Goal: Information Seeking & Learning: Learn about a topic

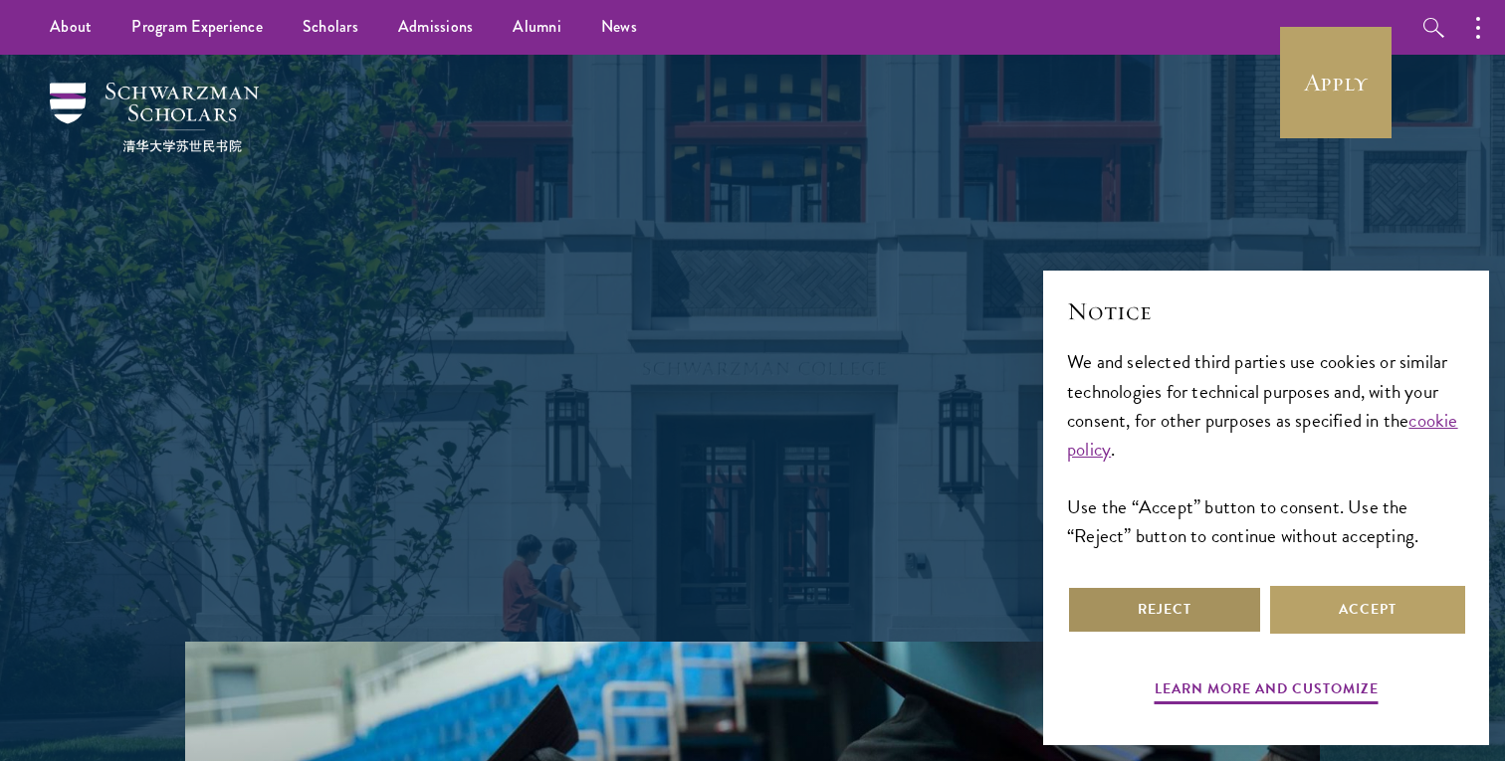
click at [1223, 615] on button "Reject" at bounding box center [1164, 610] width 195 height 48
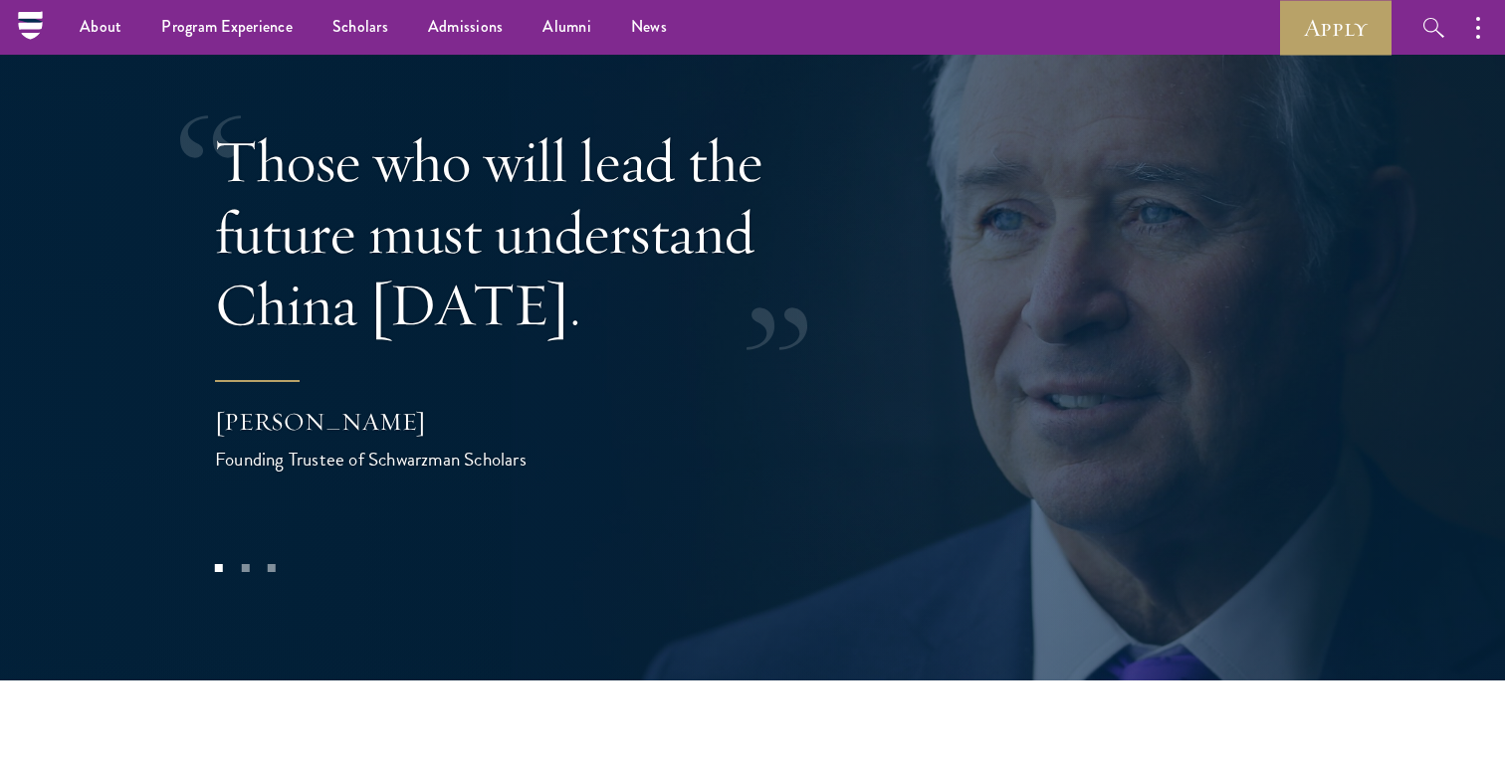
scroll to position [3944, 0]
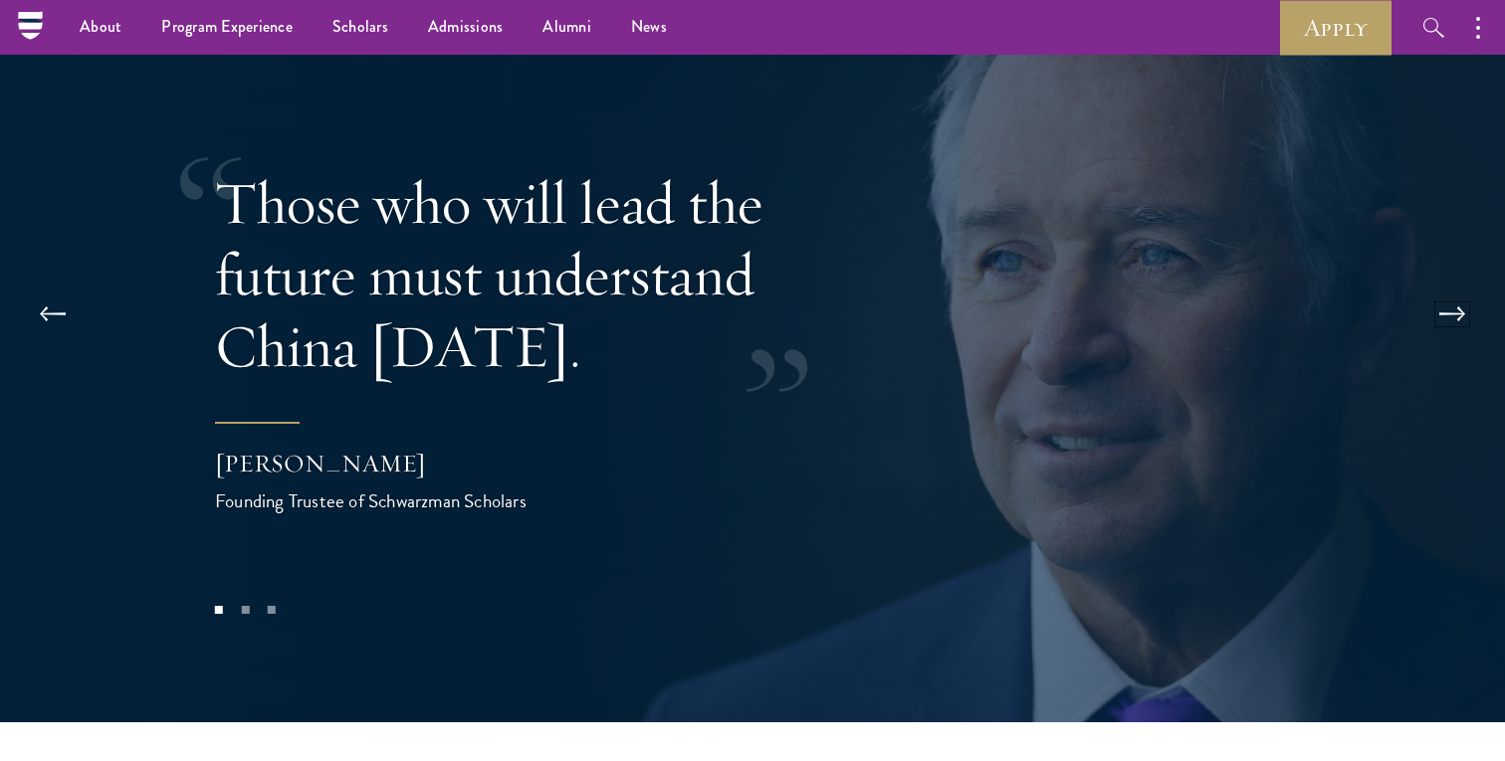
click at [1439, 287] on button at bounding box center [1452, 315] width 66 height 56
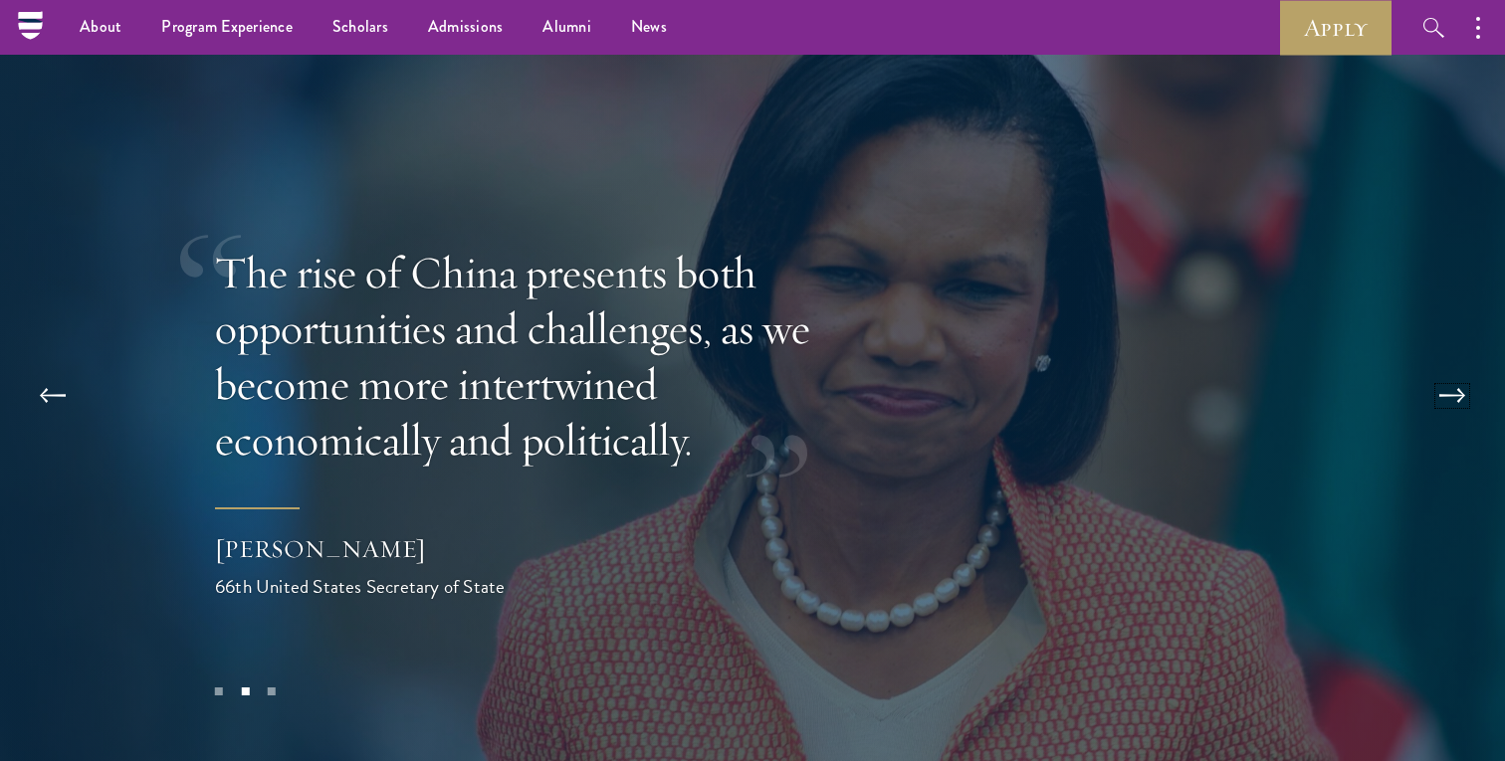
scroll to position [3857, 0]
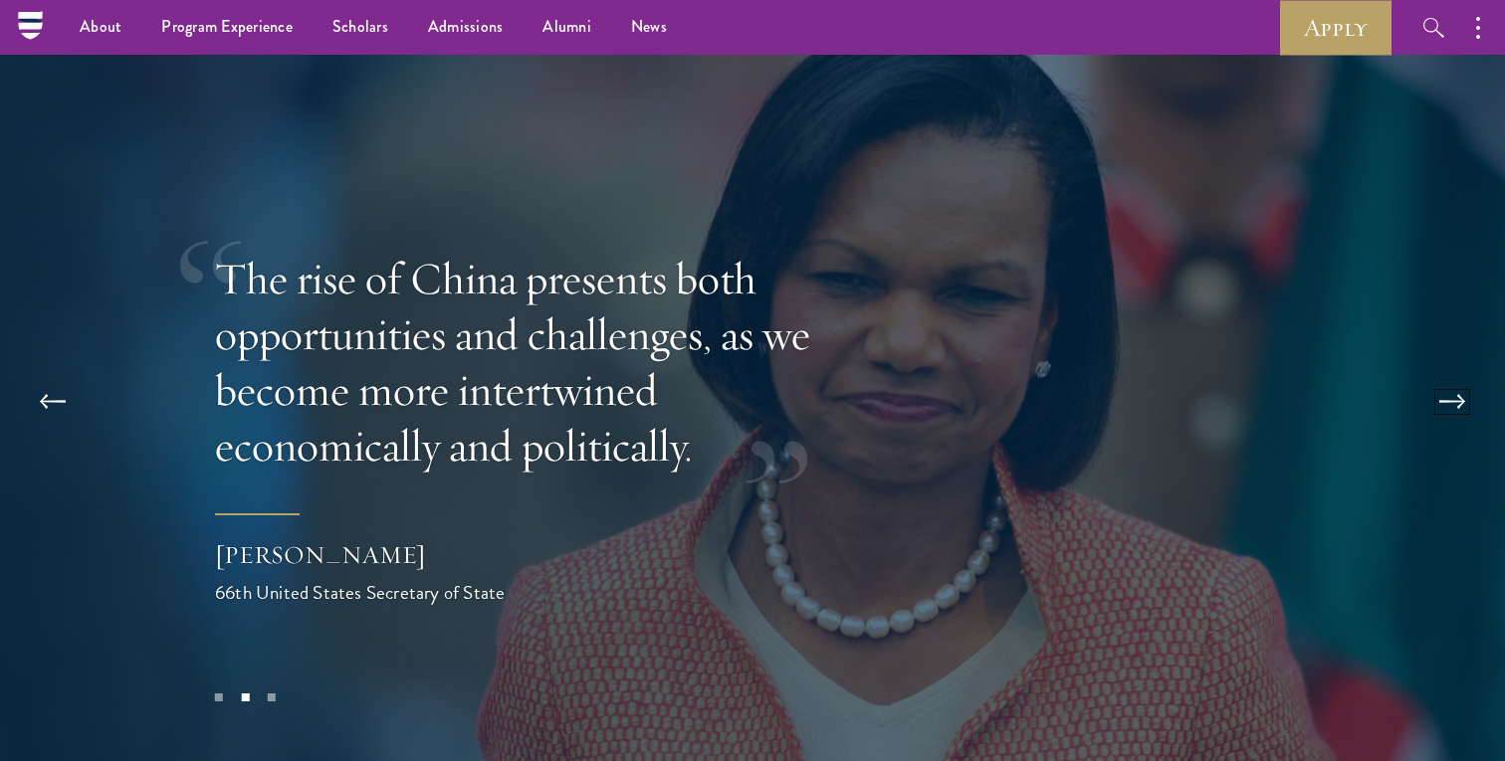
click at [1451, 374] on button at bounding box center [1452, 402] width 66 height 56
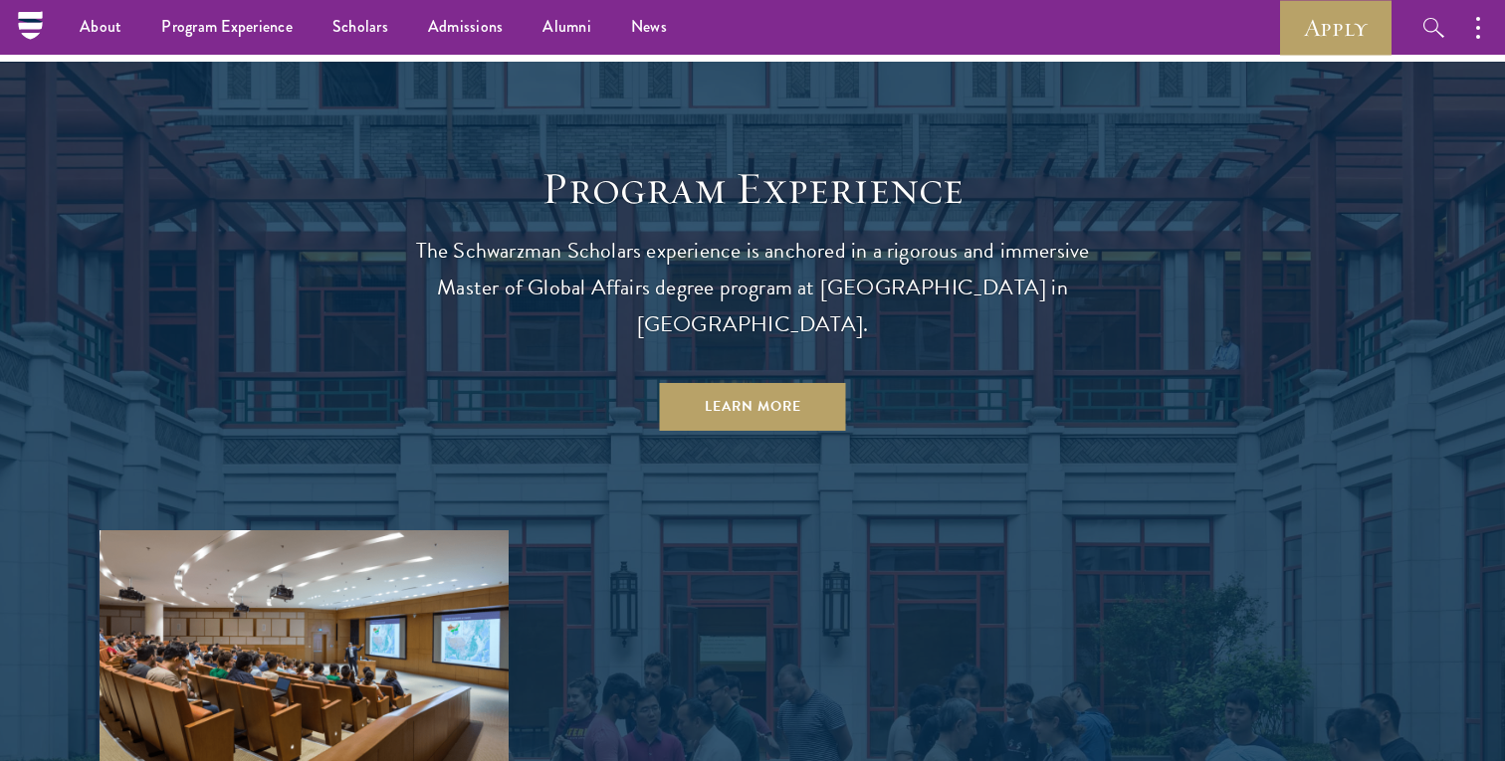
scroll to position [1420, 0]
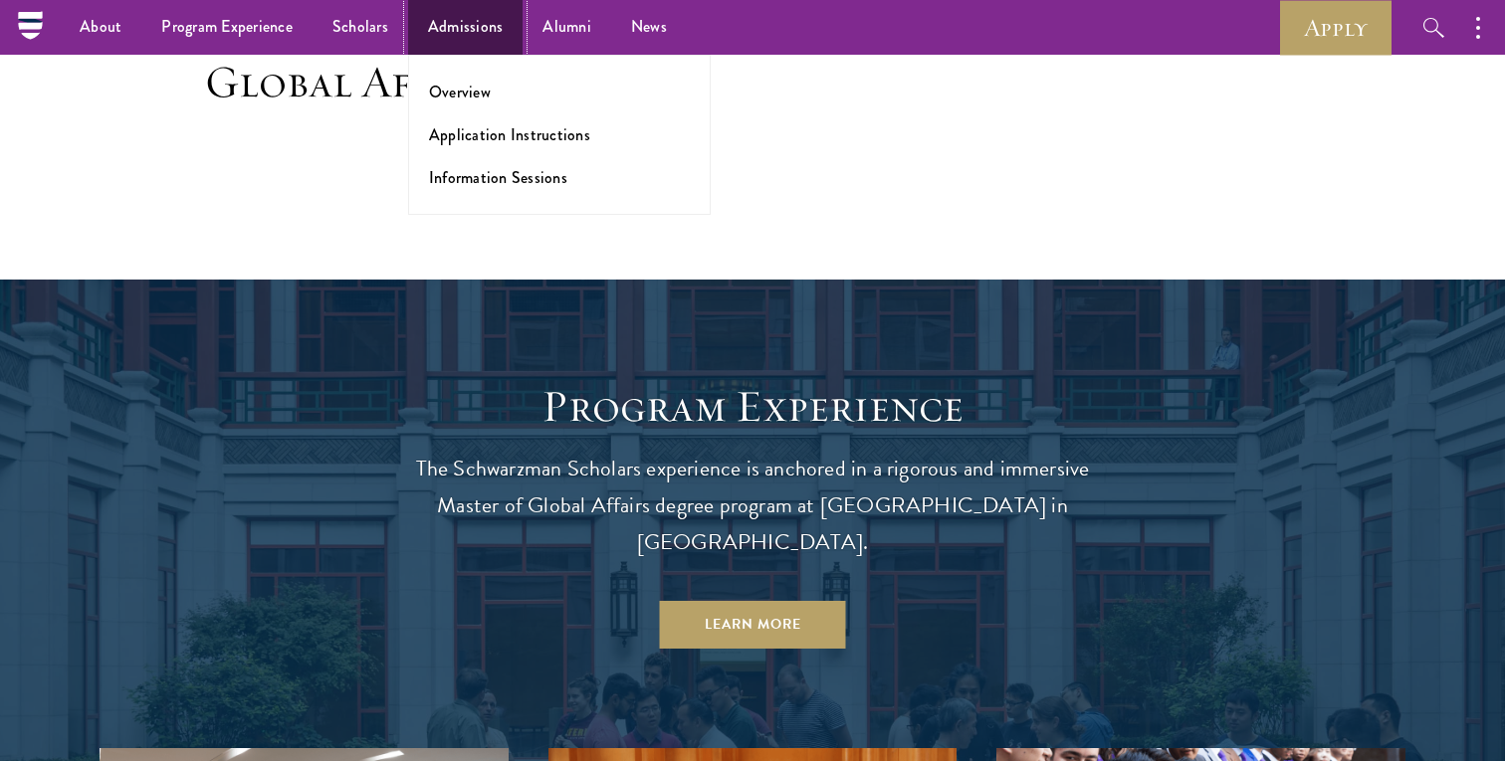
click at [483, 18] on link "Admissions" at bounding box center [465, 27] width 115 height 55
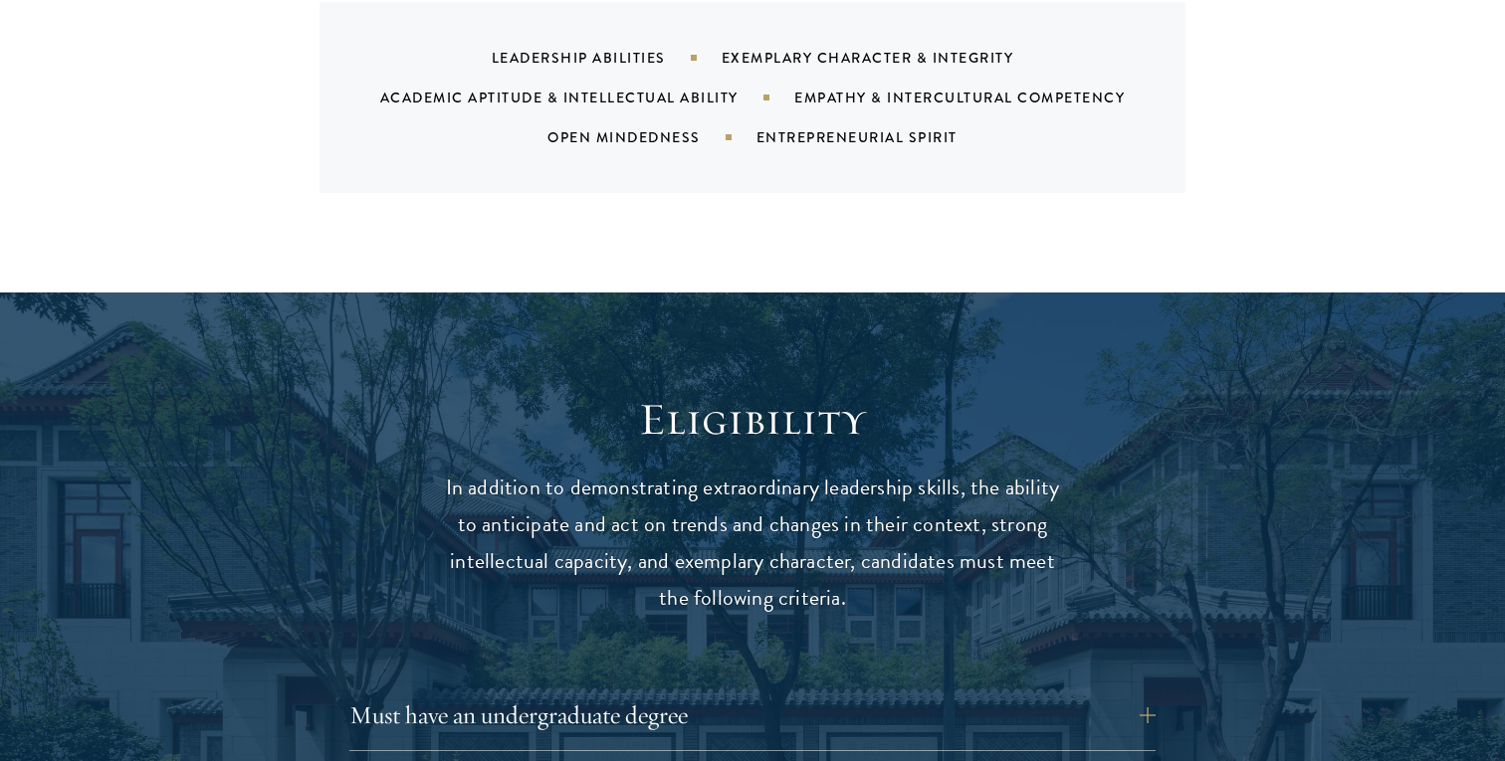
scroll to position [2541, 0]
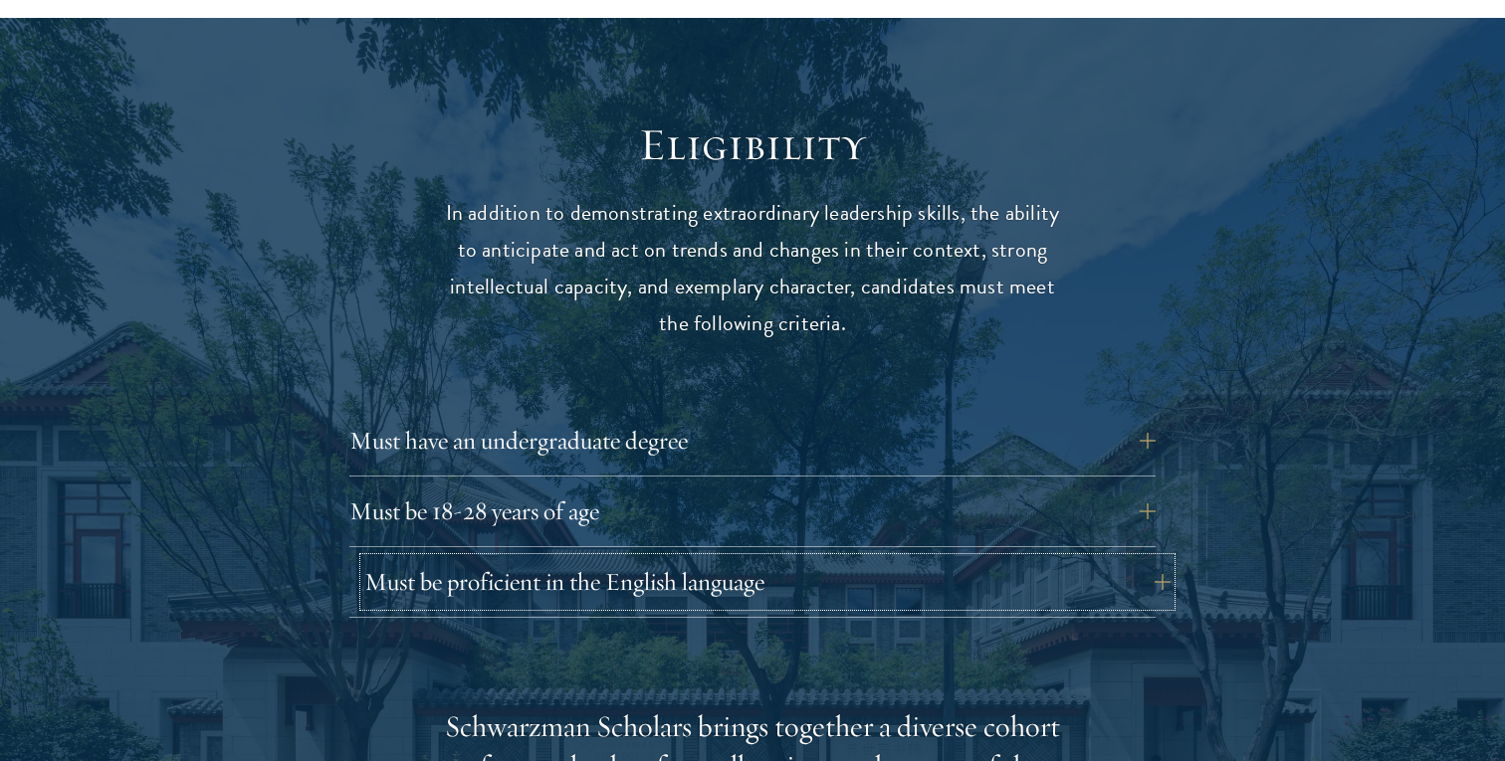
click at [1106, 558] on button "Must be proficient in the English language" at bounding box center [767, 582] width 806 height 48
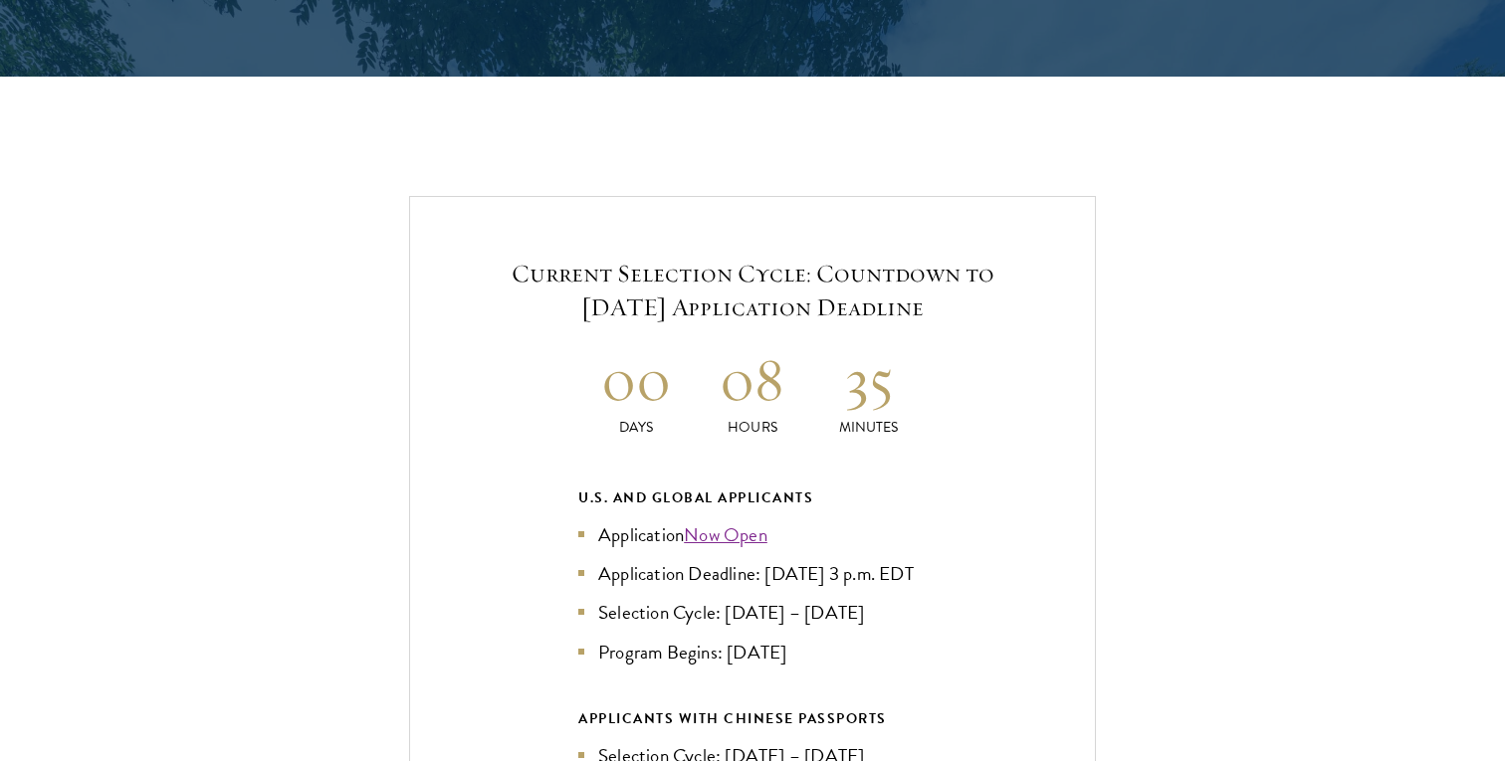
scroll to position [4667, 0]
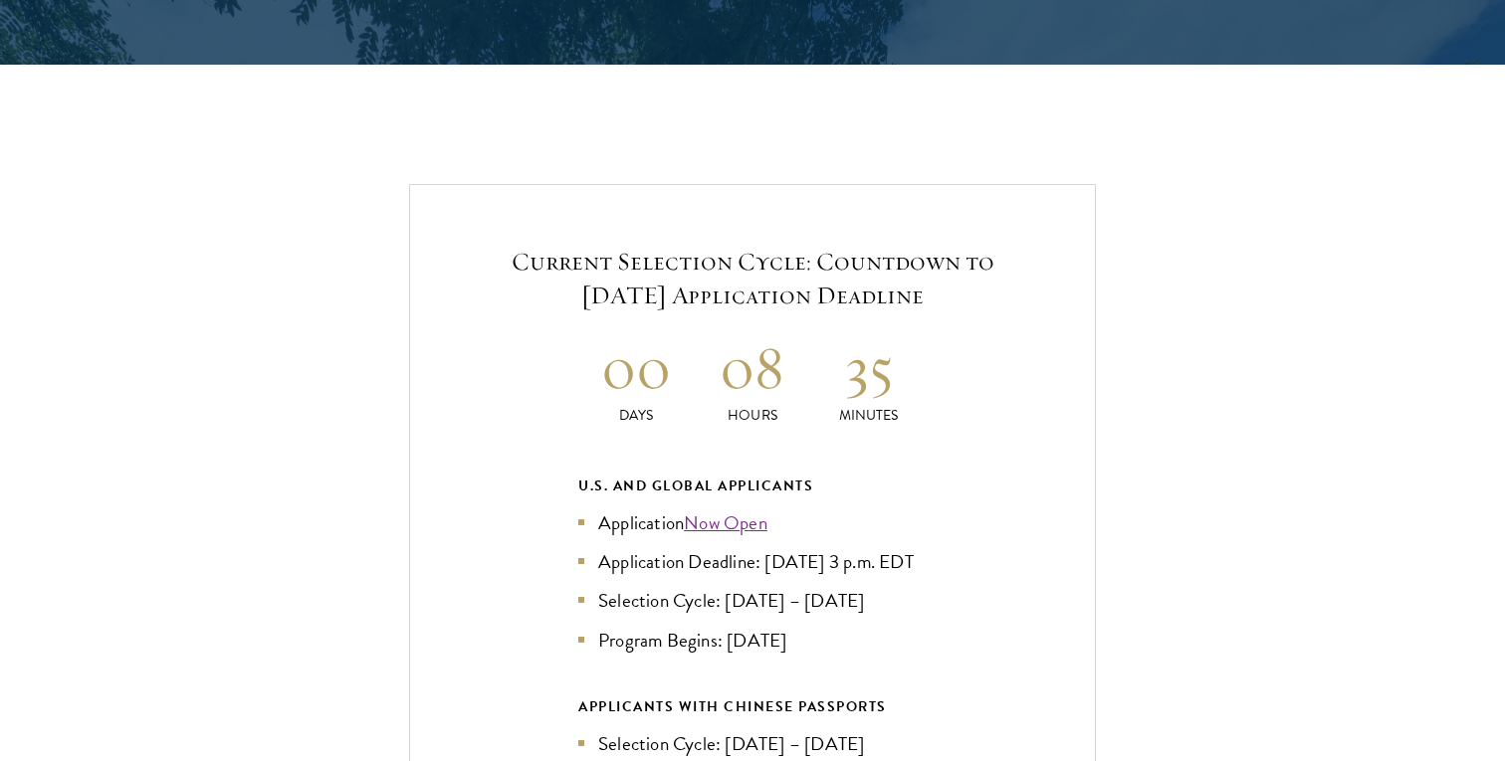
click at [809, 547] on li "Application Deadline: Sept 10, 2025 at 3 p.m. EDT" at bounding box center [752, 561] width 348 height 29
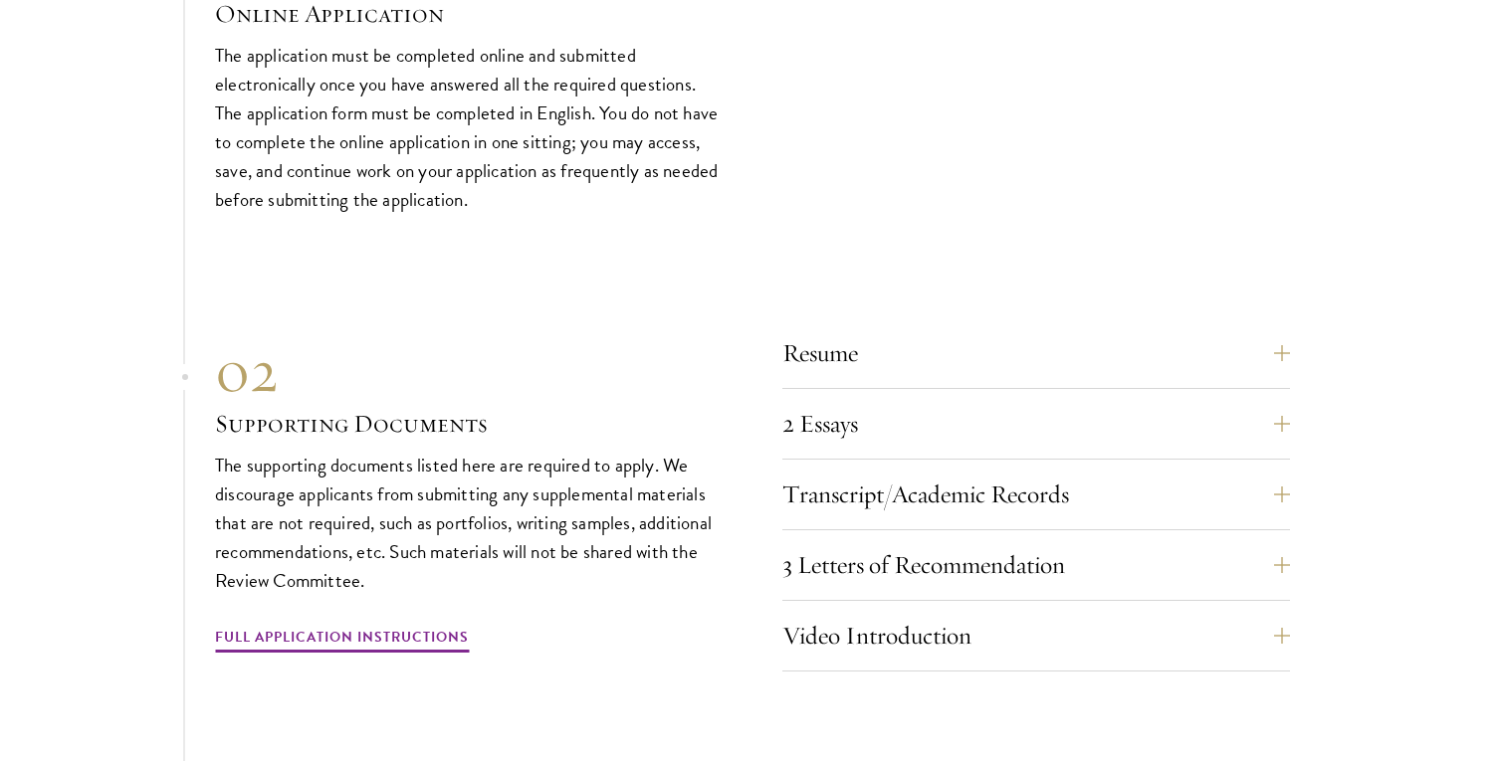
scroll to position [6939, 0]
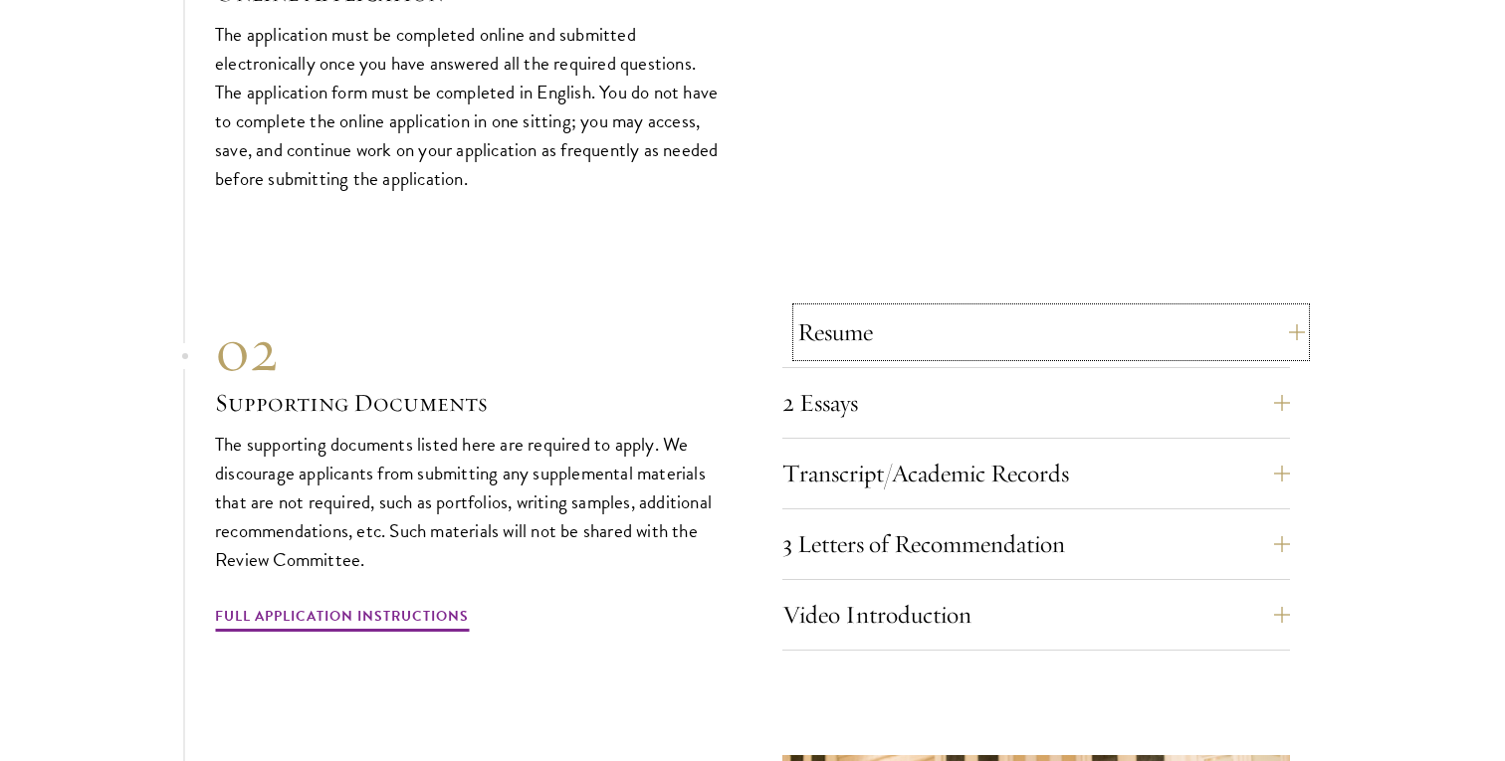
click at [1069, 325] on button "Resume" at bounding box center [1051, 333] width 508 height 48
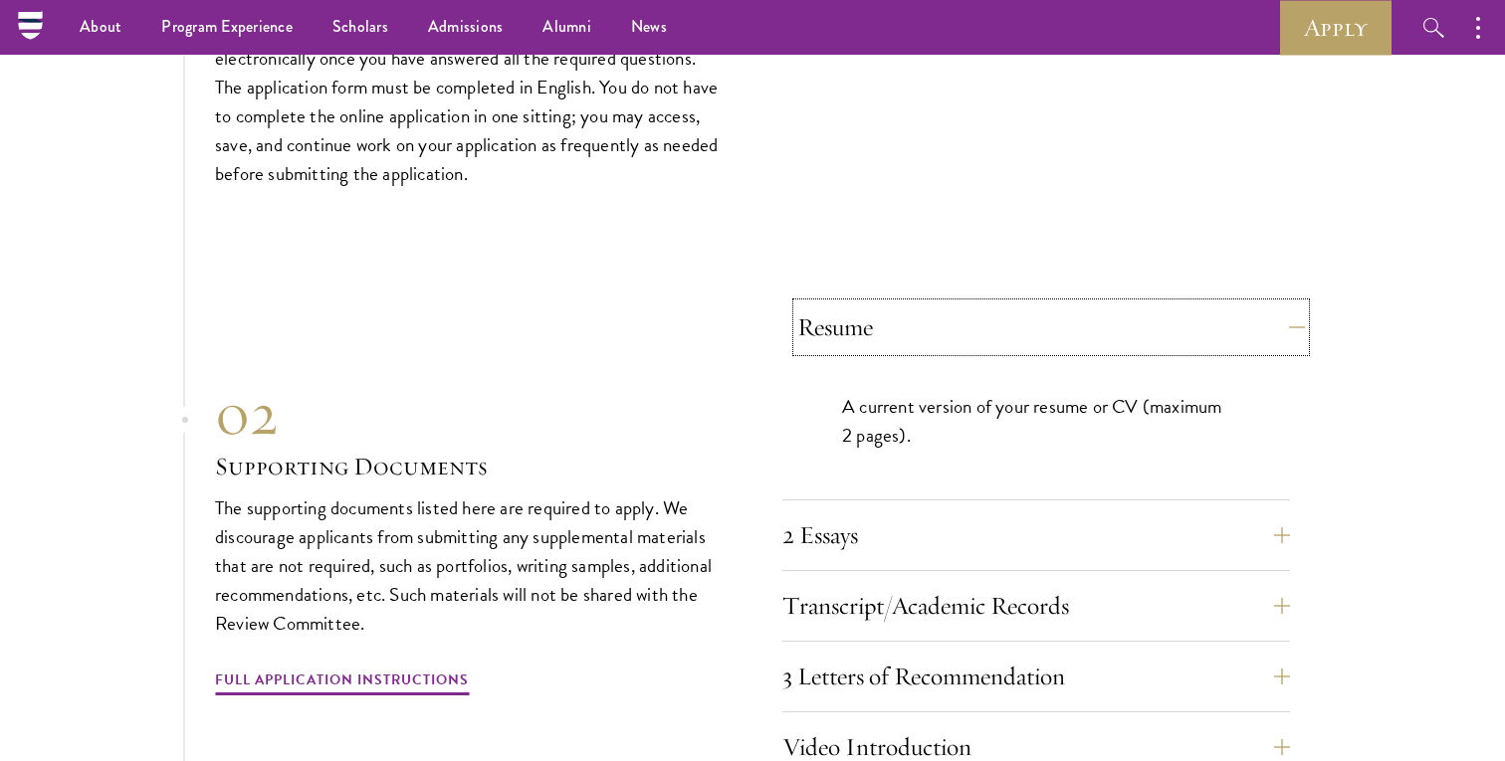
scroll to position [6407, 0]
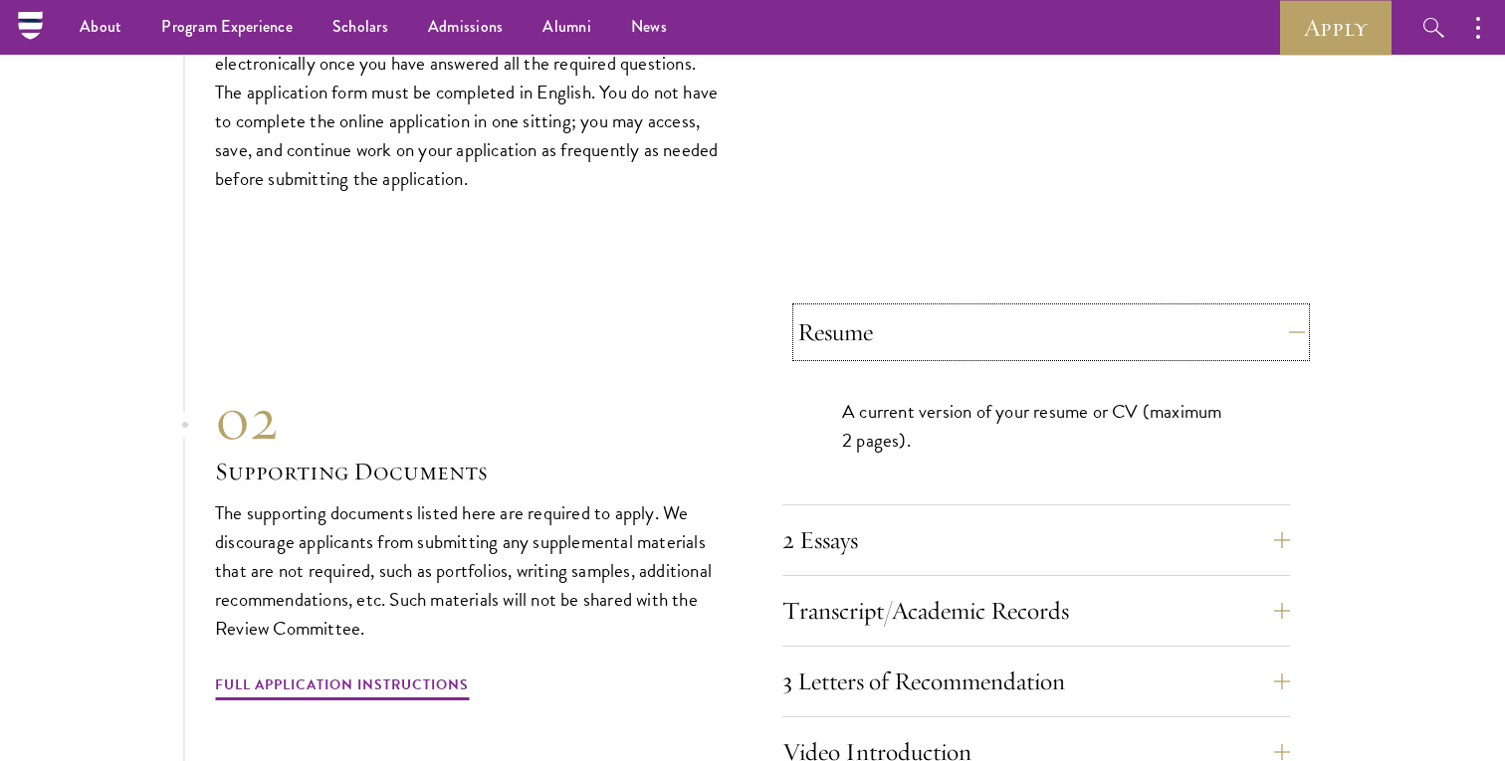
click at [1069, 325] on button "Resume" at bounding box center [1051, 333] width 508 height 48
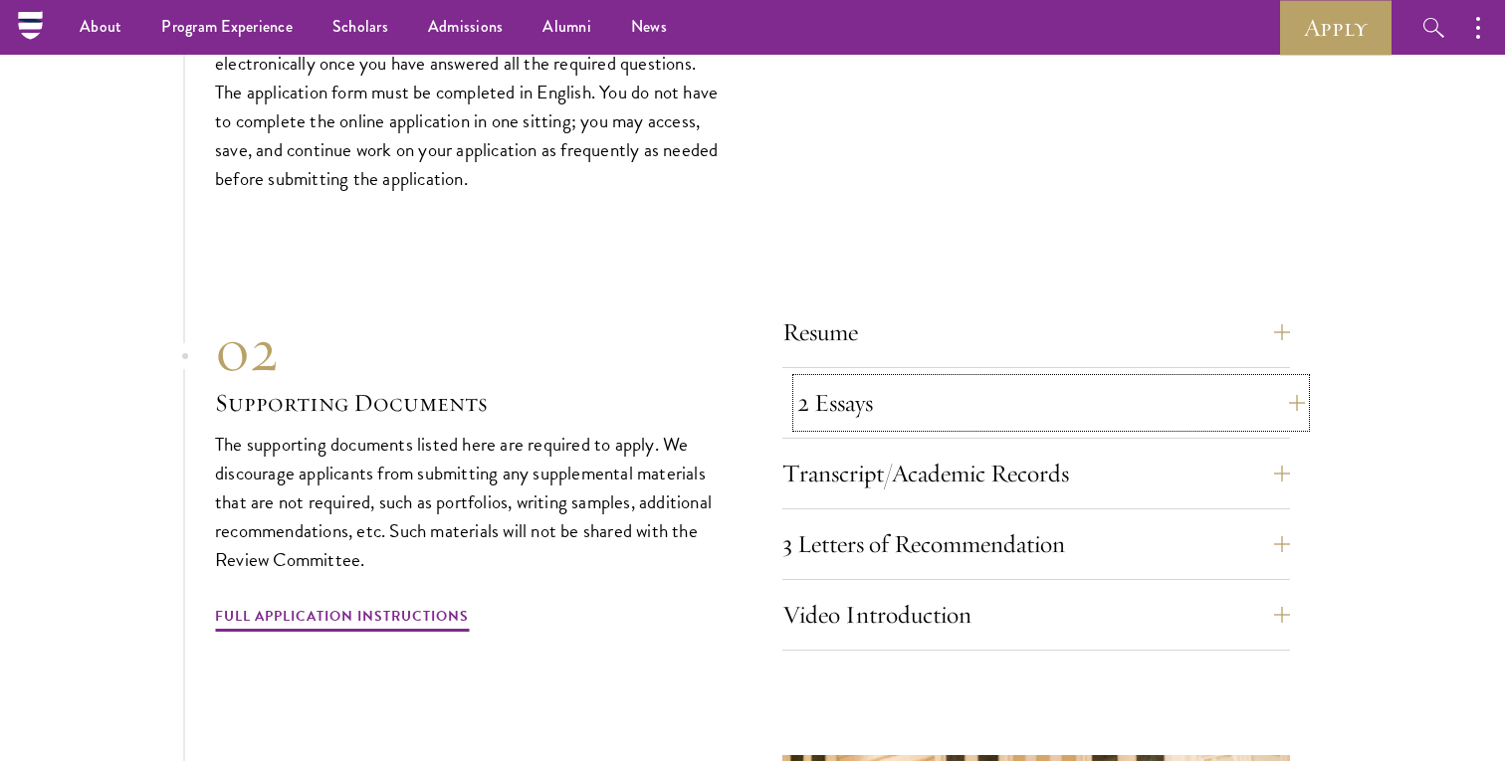
click at [1076, 392] on button "2 Essays" at bounding box center [1051, 403] width 508 height 48
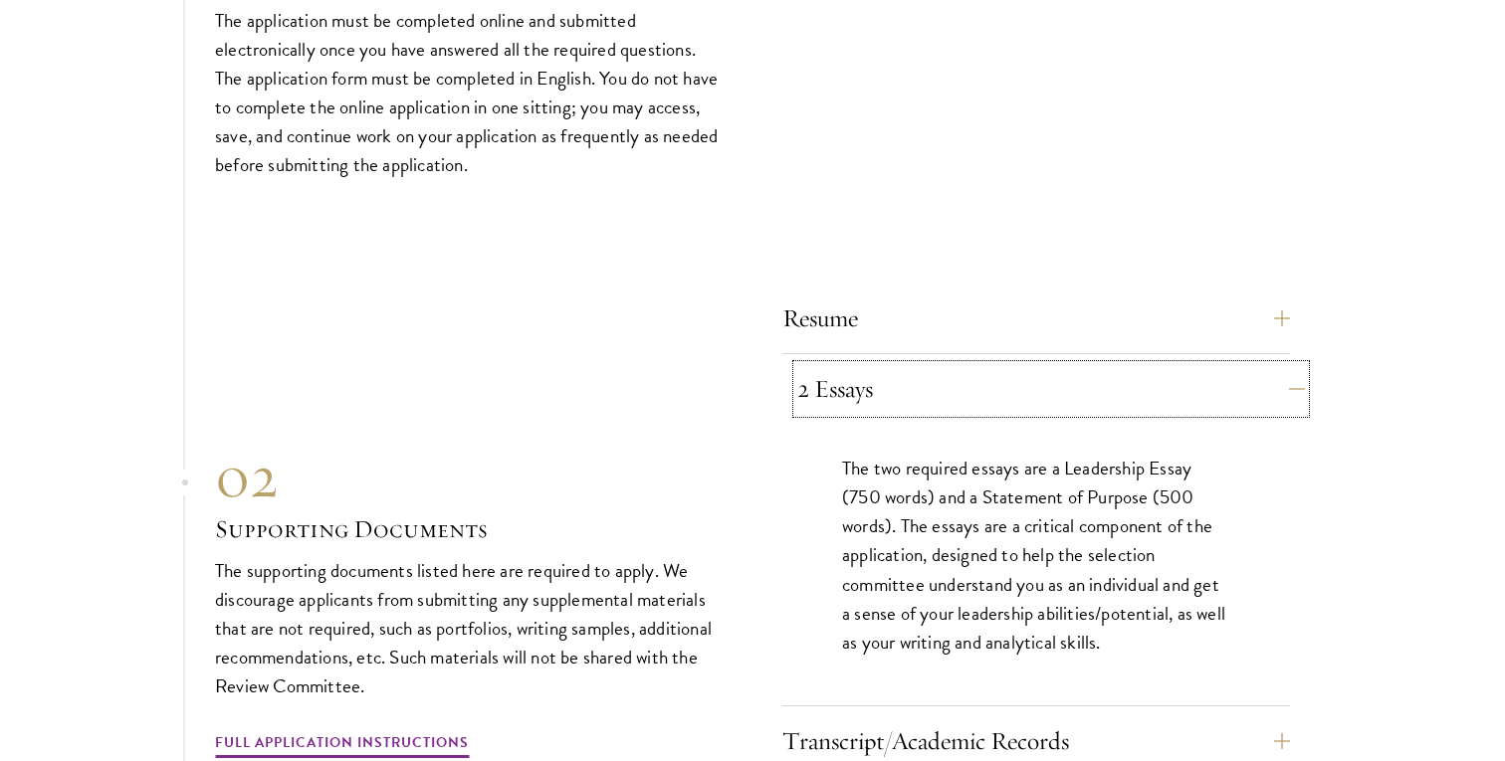
scroll to position [6423, 0]
click at [1076, 392] on button "2 Essays" at bounding box center [1051, 387] width 508 height 48
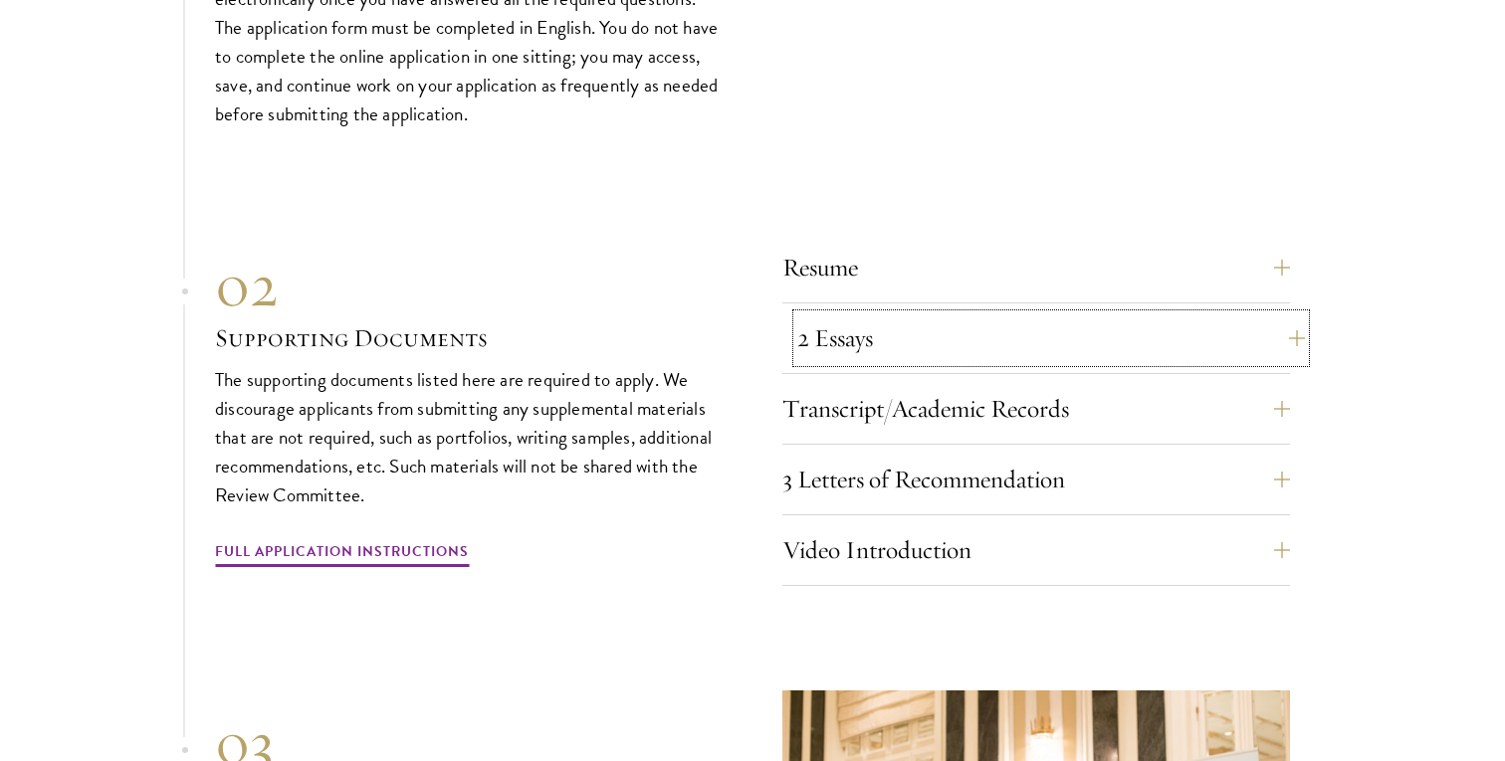
scroll to position [6472, 0]
click at [1076, 392] on button "Transcript/Academic Records" at bounding box center [1036, 408] width 508 height 48
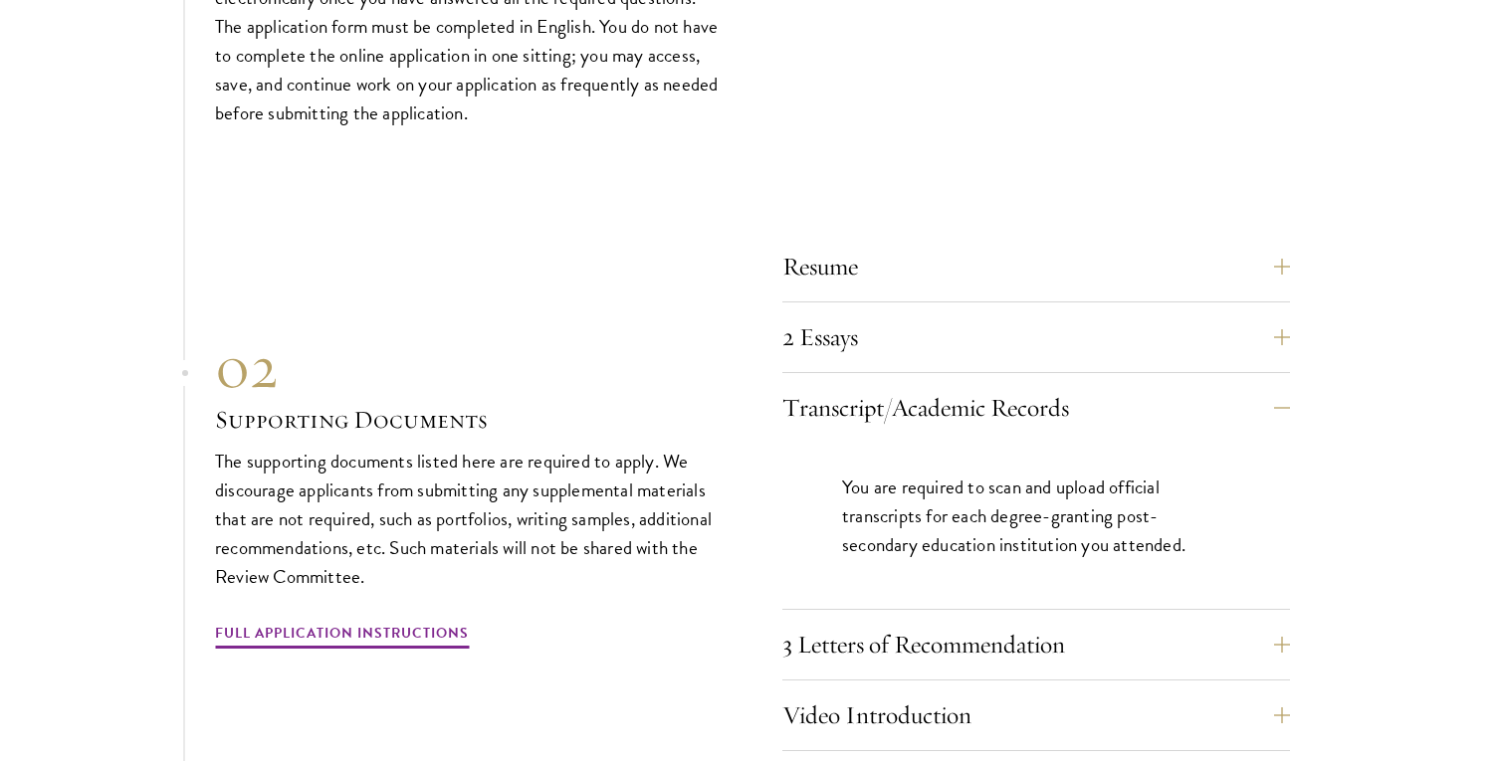
click at [1375, 476] on section "01 Online Application 01 Online Application The application must be completed o…" at bounding box center [752, 538] width 1505 height 1398
click at [1147, 384] on button "Transcript/Academic Records" at bounding box center [1051, 408] width 508 height 48
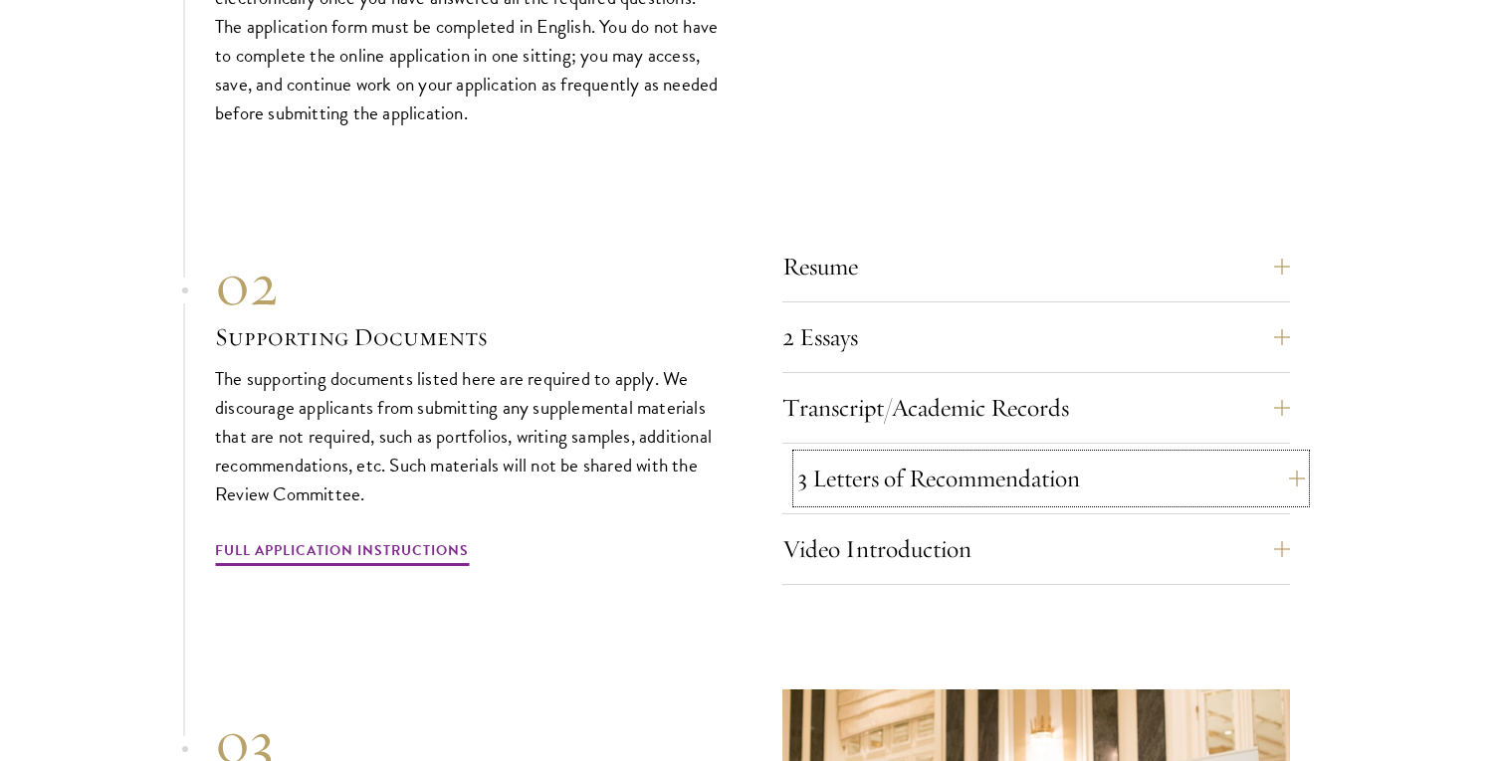
click at [1137, 460] on button "3 Letters of Recommendation" at bounding box center [1051, 479] width 508 height 48
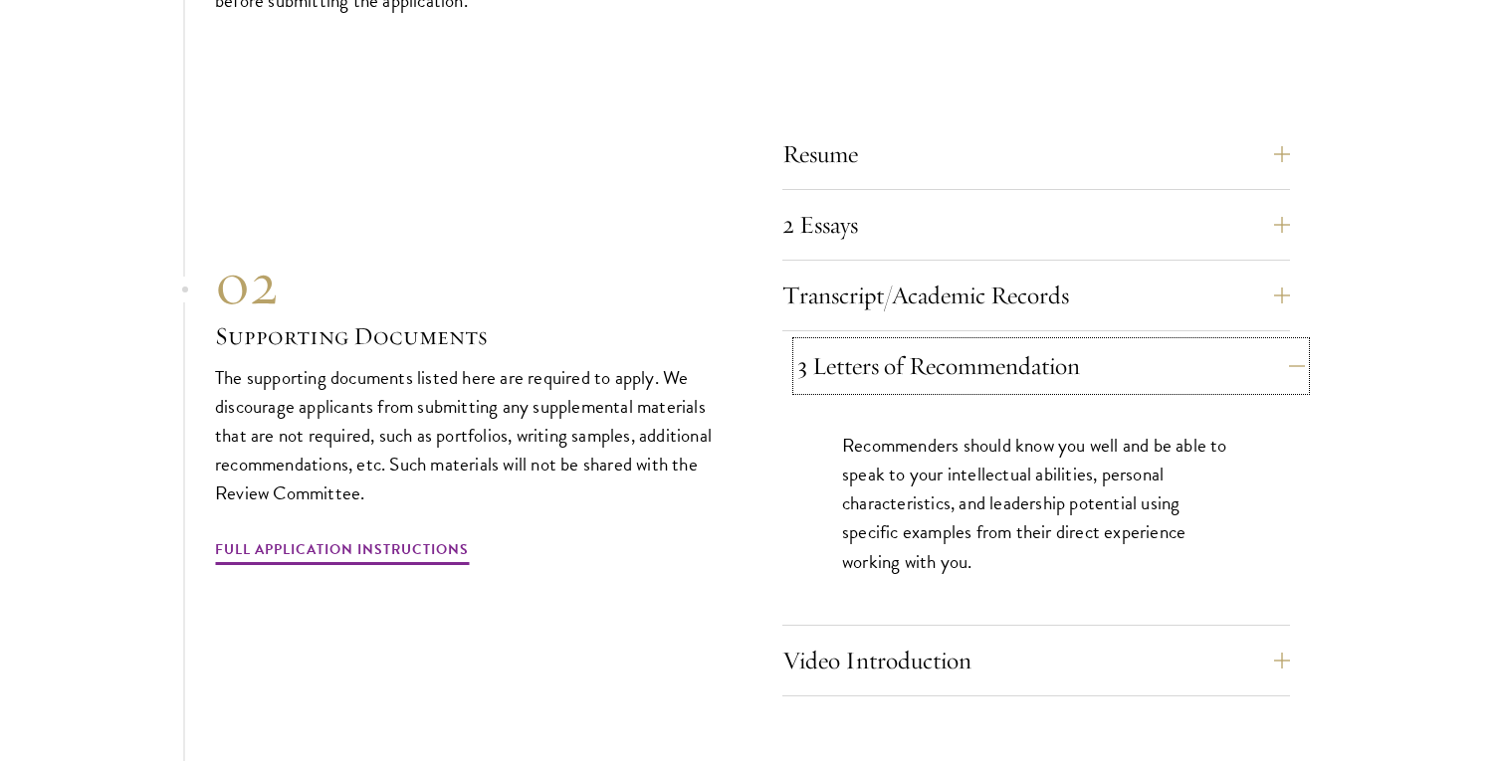
scroll to position [6588, 0]
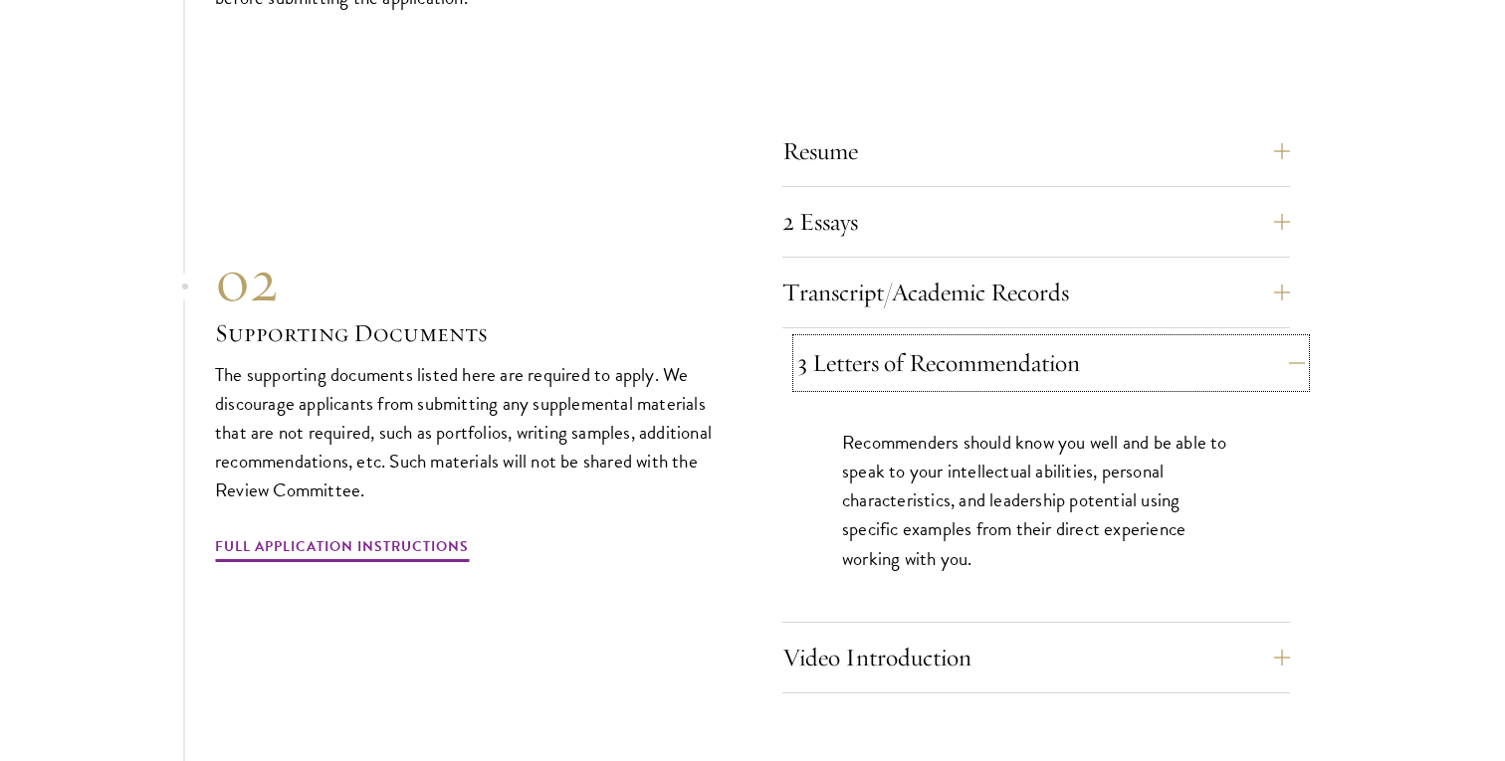
click at [1202, 358] on button "3 Letters of Recommendation" at bounding box center [1051, 363] width 508 height 48
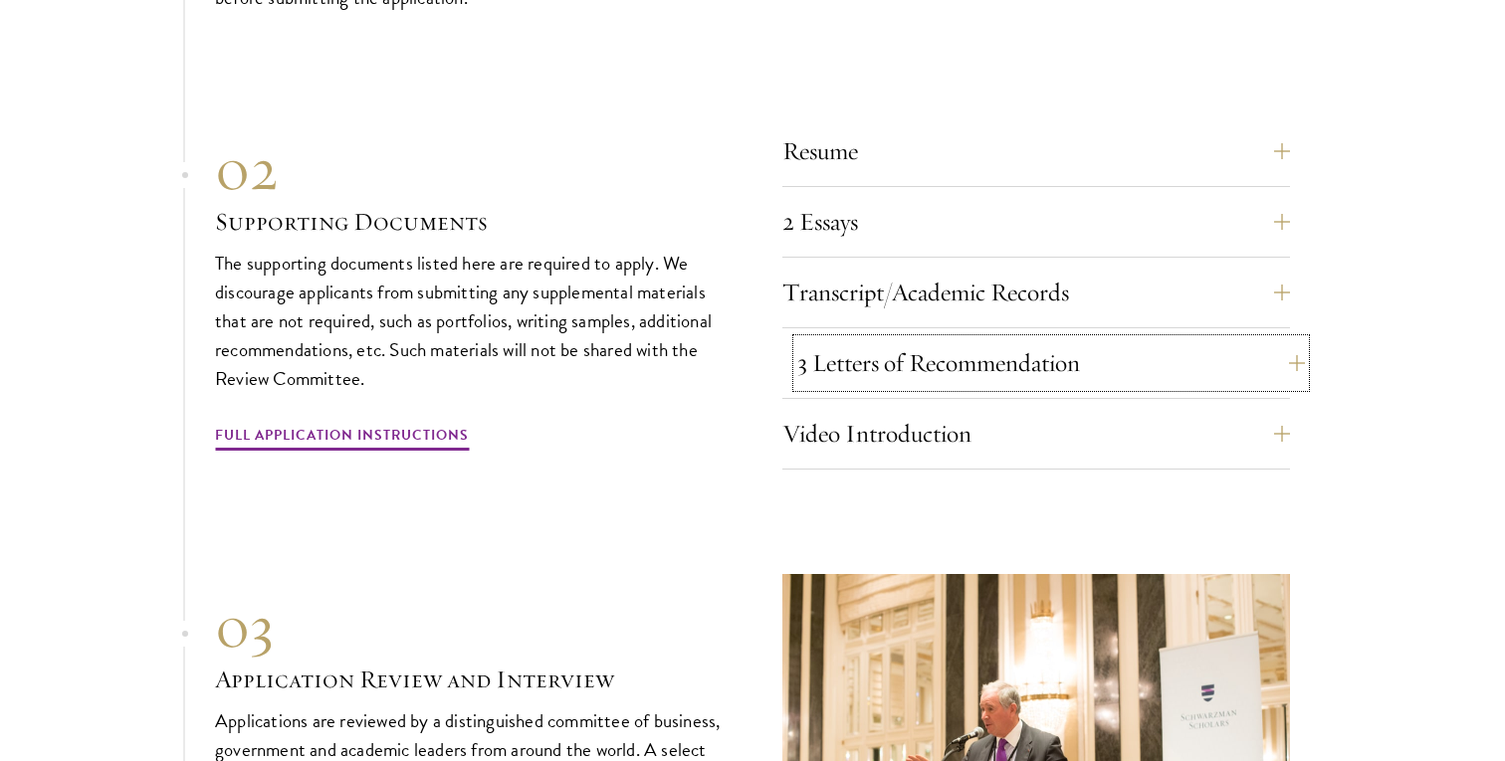
scroll to position [6624, 0]
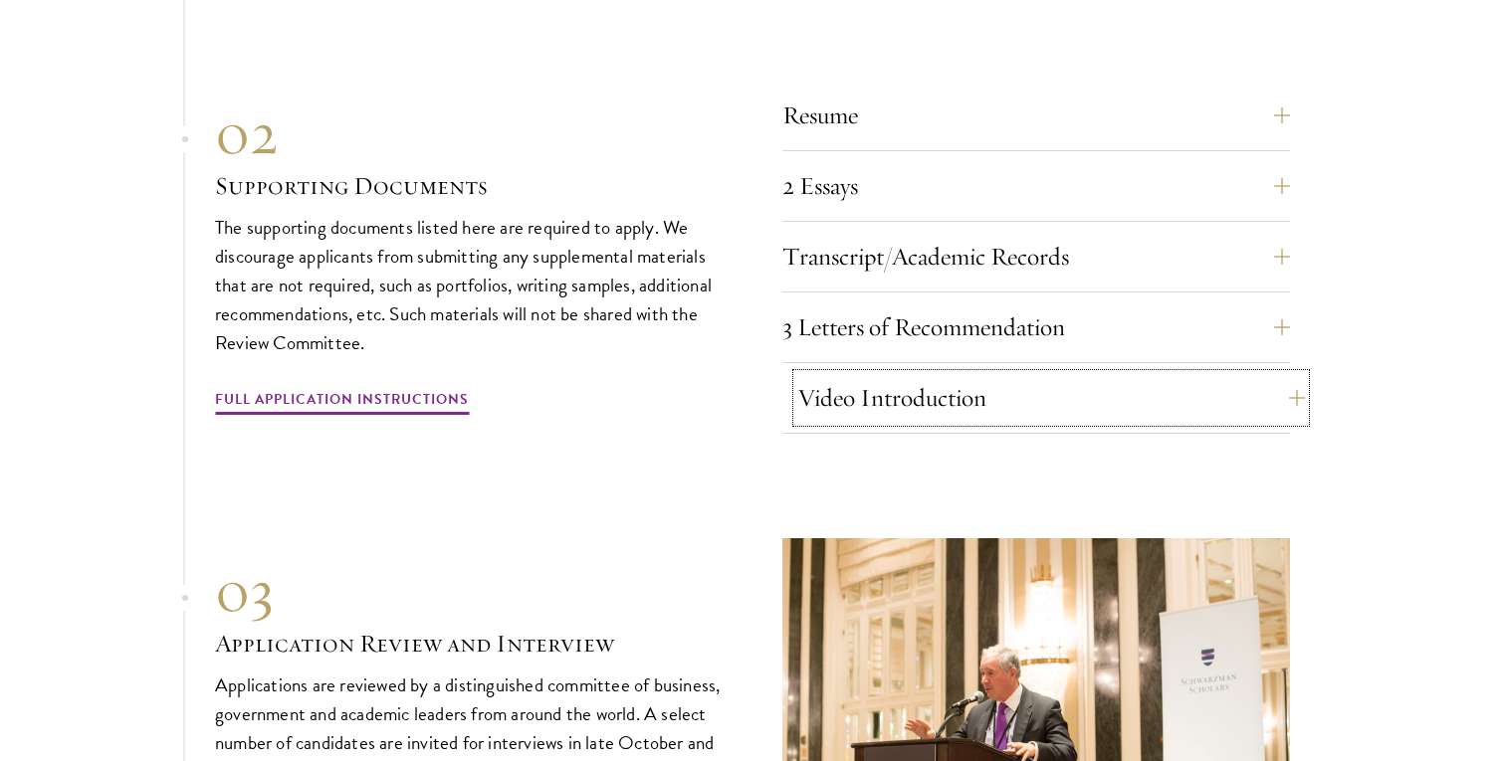
click at [1193, 385] on button "Video Introduction" at bounding box center [1051, 398] width 508 height 48
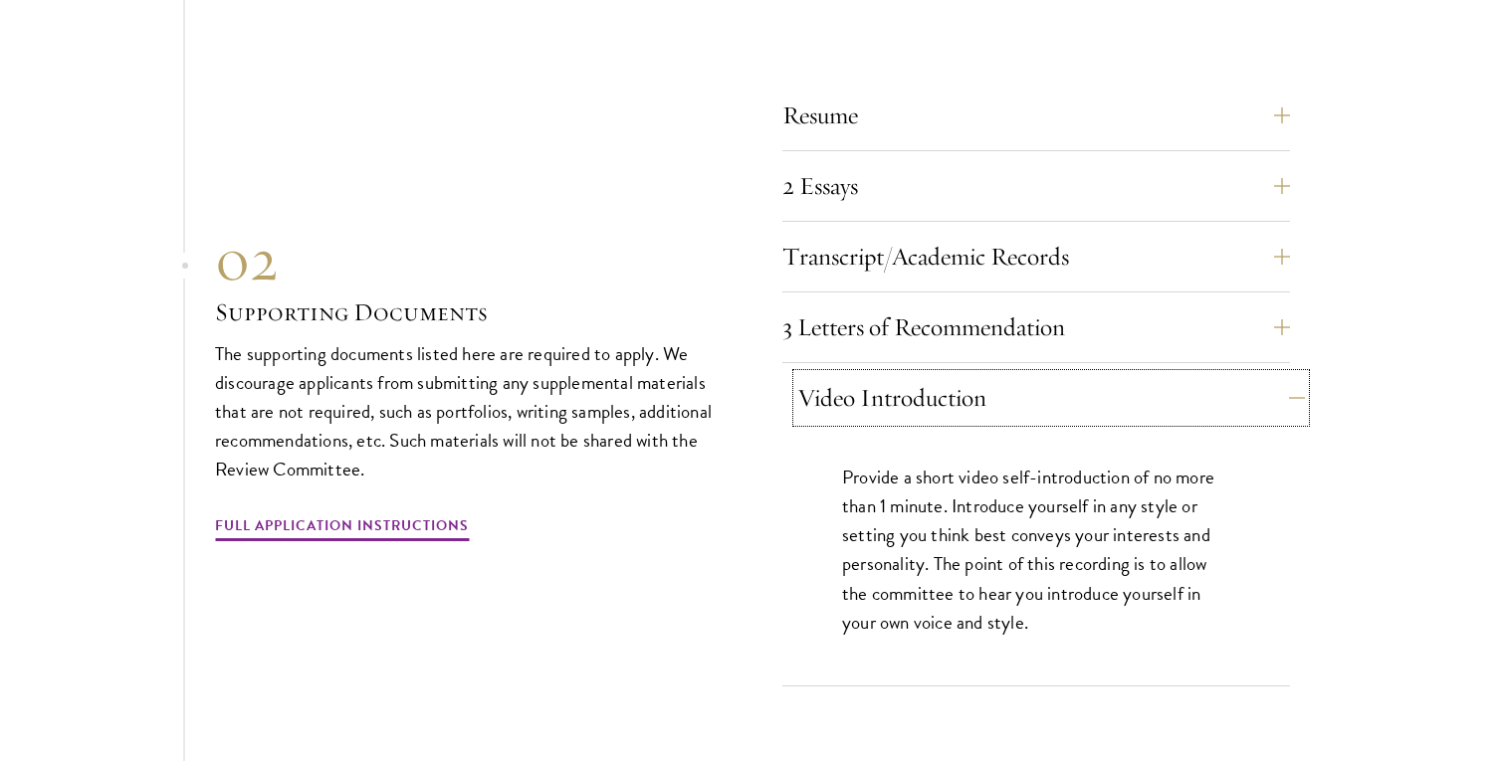
click at [1193, 385] on button "Video Introduction" at bounding box center [1051, 398] width 508 height 48
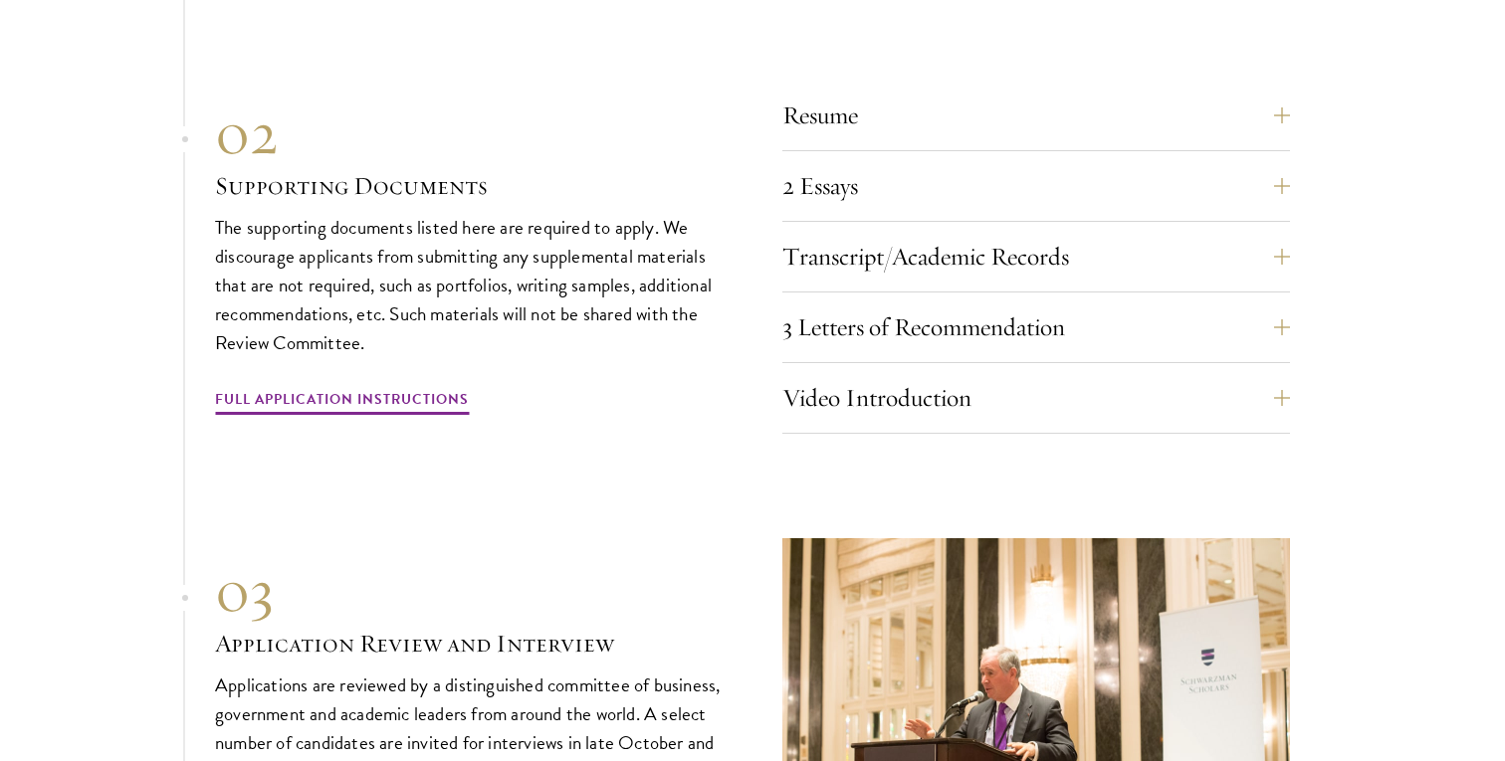
click at [1334, 476] on section "01 Online Application 01 Online Application The application must be completed o…" at bounding box center [752, 303] width 1505 height 1232
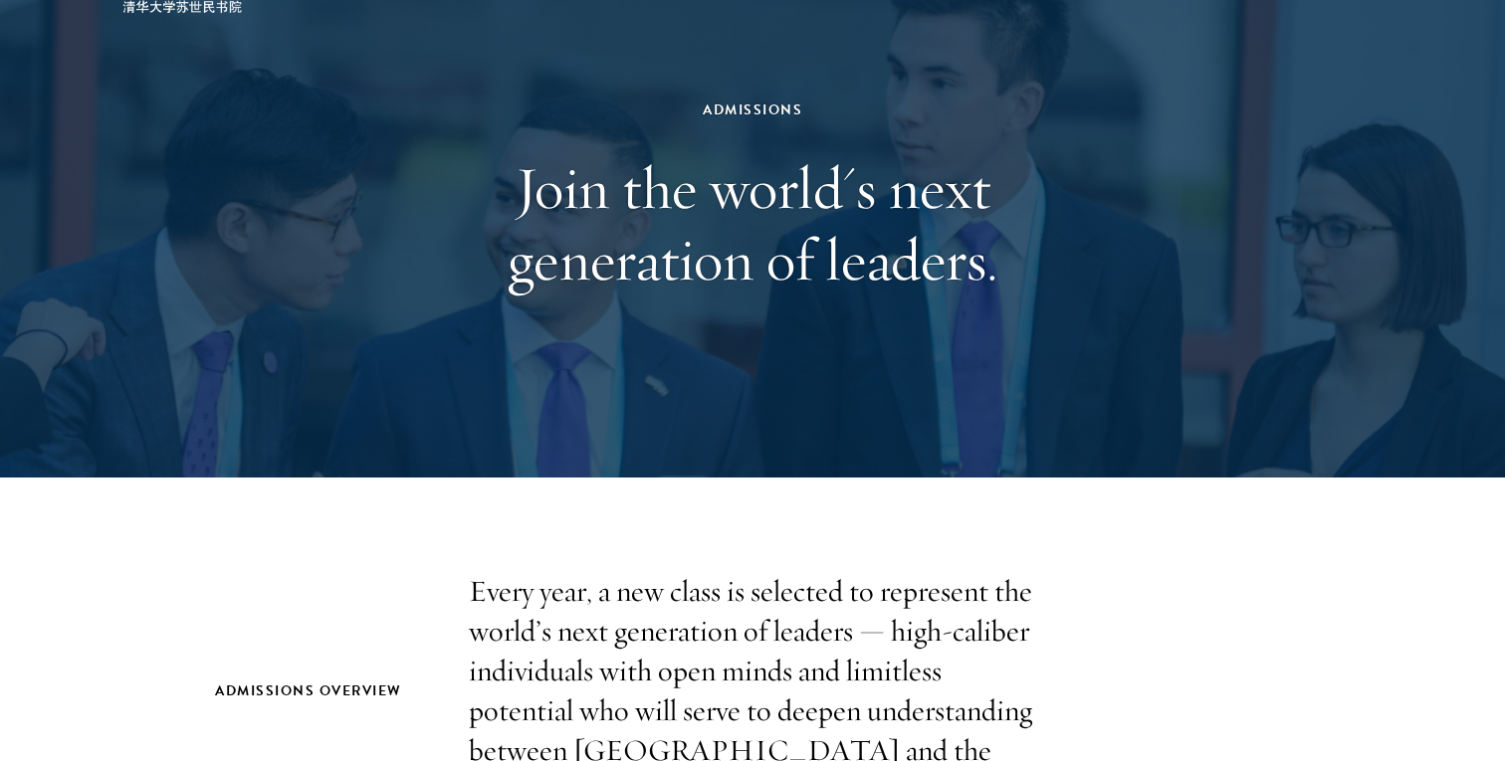
scroll to position [0, 0]
